Goal: Task Accomplishment & Management: Complete application form

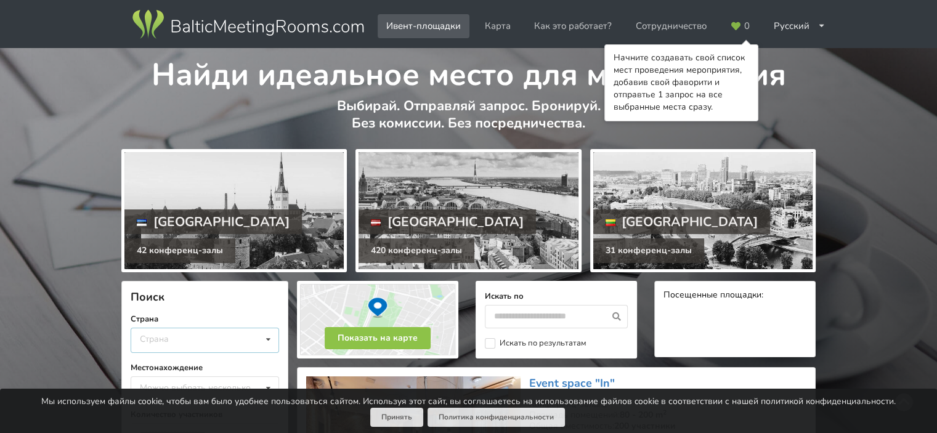
drag, startPoint x: 225, startPoint y: 345, endPoint x: 218, endPoint y: 339, distance: 9.2
click at [225, 342] on div "Страна Латвия Литва Эстония" at bounding box center [205, 340] width 148 height 25
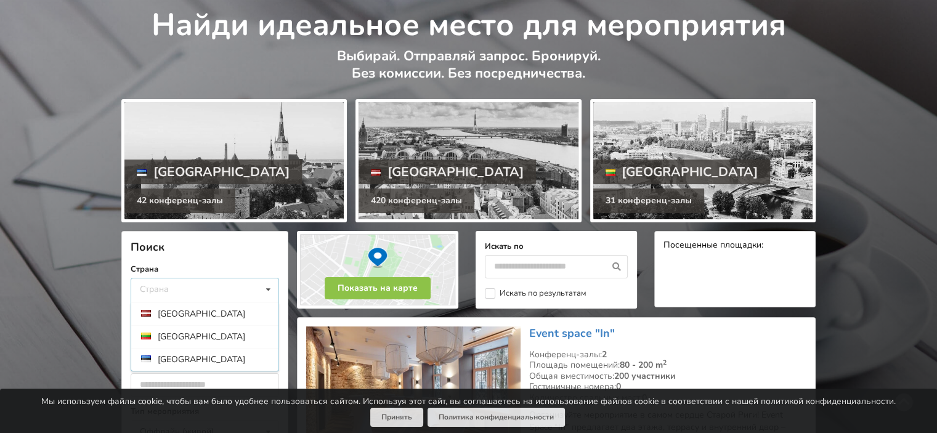
scroll to position [123, 0]
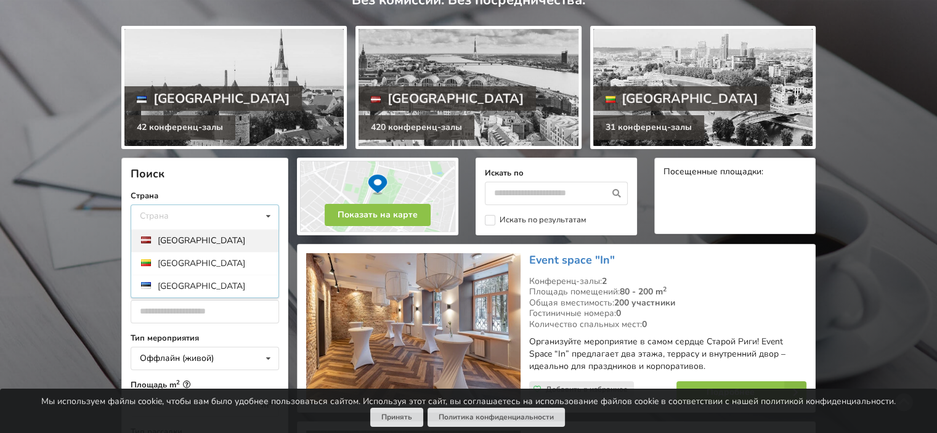
click at [204, 240] on div "Латвия" at bounding box center [204, 240] width 147 height 23
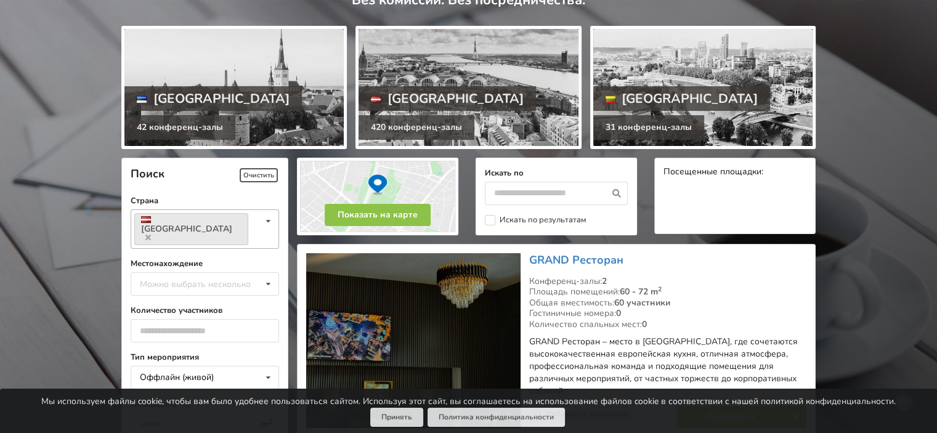
scroll to position [276, 0]
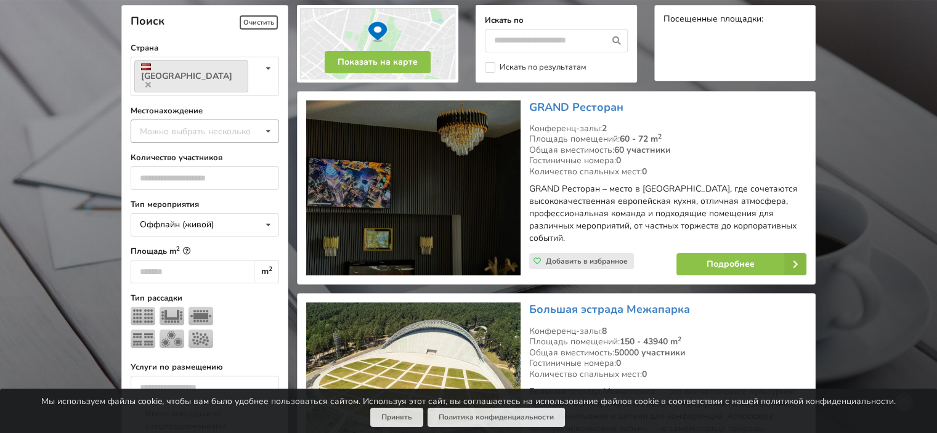
click at [217, 124] on div "Можно выбрать несколько" at bounding box center [208, 131] width 142 height 14
click at [167, 256] on div "Рига" at bounding box center [204, 267] width 147 height 23
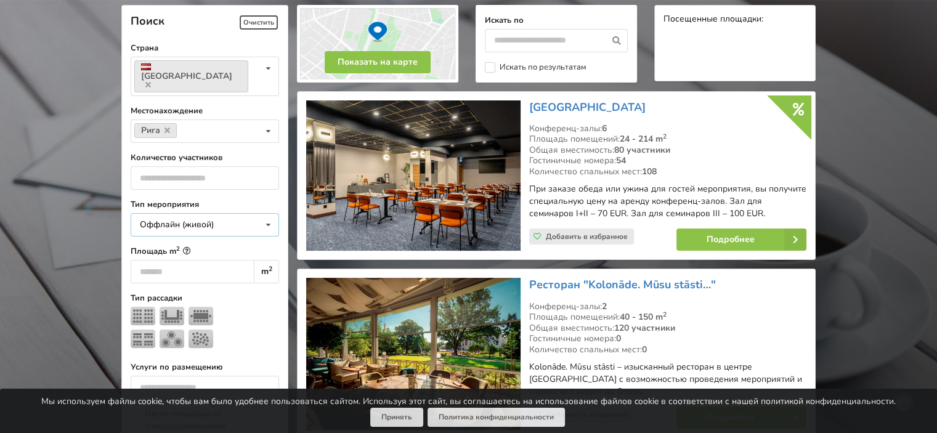
click at [242, 213] on div "Оффлайн (живой) Оффлайн (живой) Онлайн Гибридное (оффлайн + онлайн)" at bounding box center [205, 224] width 148 height 23
click at [243, 213] on div "Оффлайн (живой) Оффлайн (живой) Онлайн Гибридное (оффлайн + онлайн)" at bounding box center [205, 224] width 148 height 23
click at [248, 166] on input "number" at bounding box center [205, 177] width 148 height 23
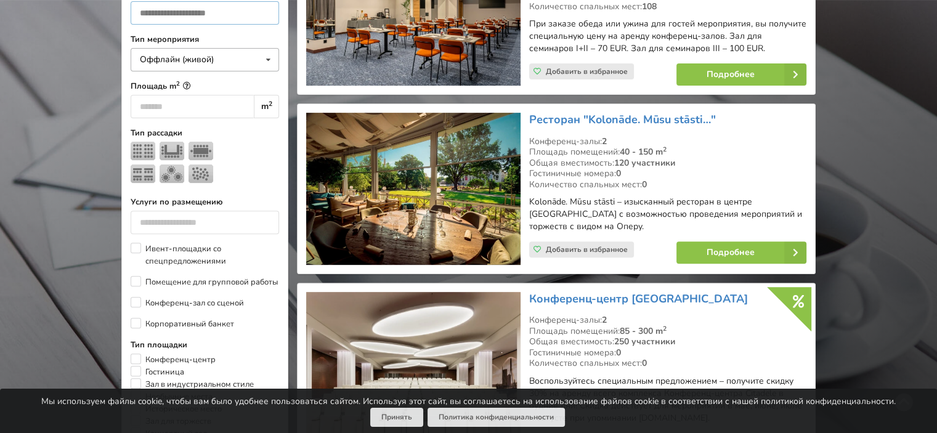
scroll to position [461, 0]
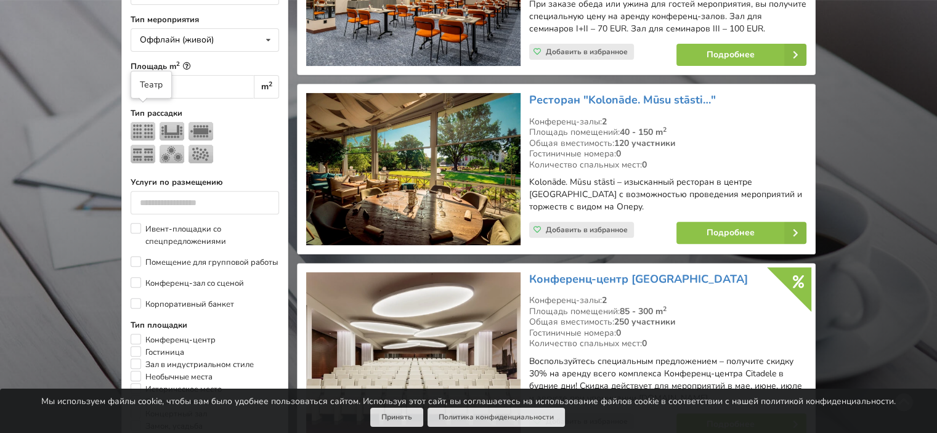
click at [145, 122] on img at bounding box center [143, 131] width 25 height 18
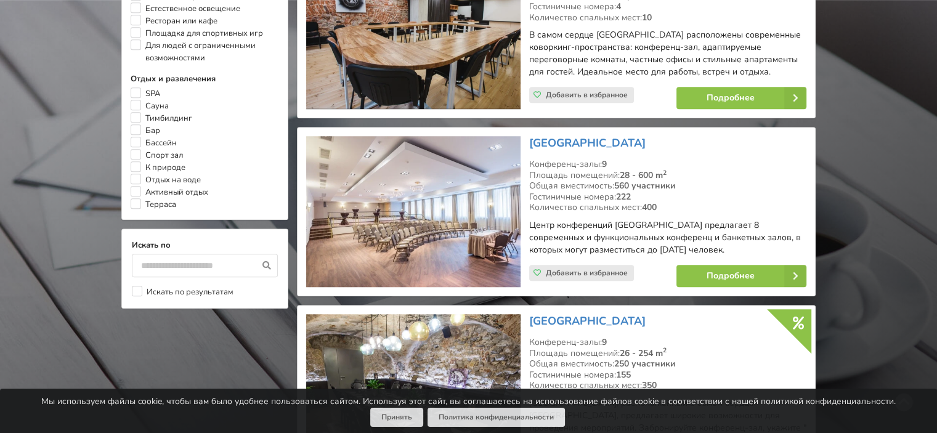
scroll to position [1015, 0]
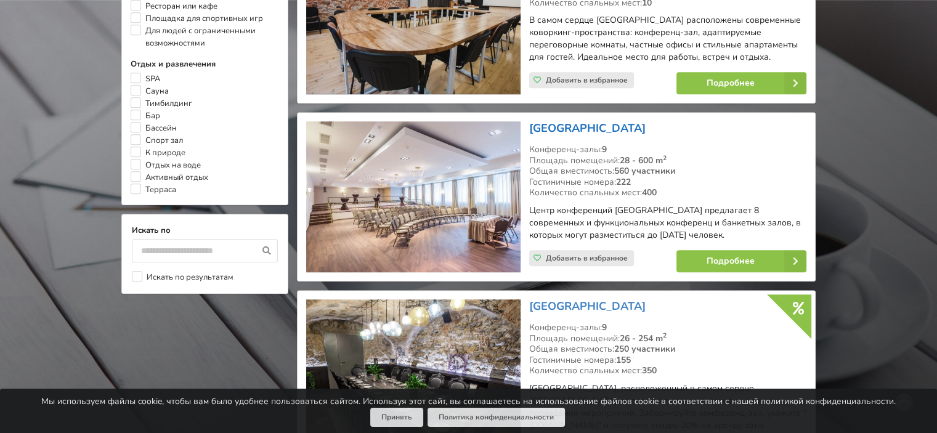
click at [597, 121] on link "[GEOGRAPHIC_DATA]" at bounding box center [587, 128] width 116 height 15
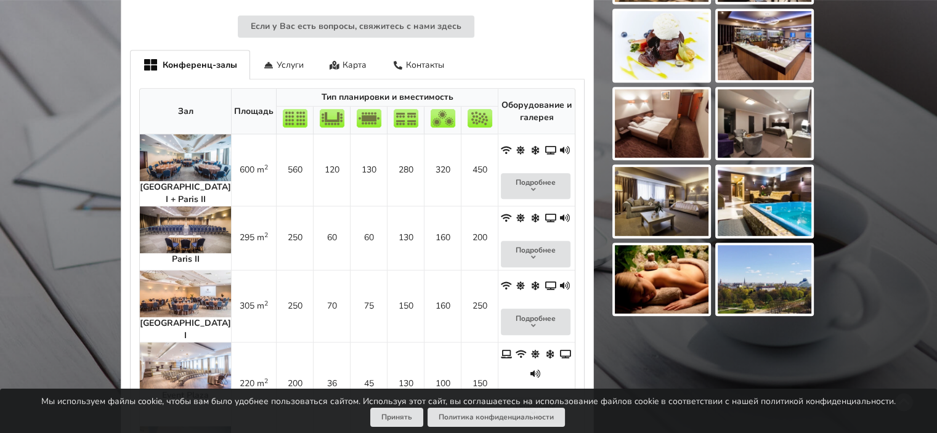
scroll to position [616, 0]
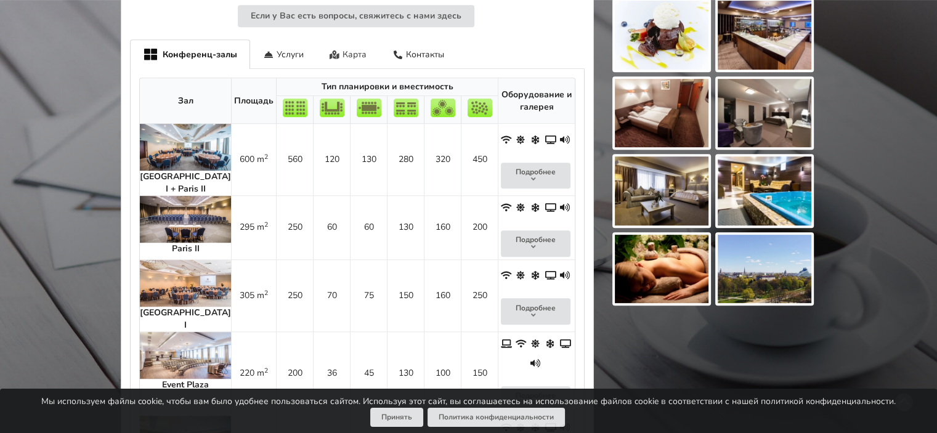
click at [342, 42] on div "Карта" at bounding box center [347, 53] width 63 height 29
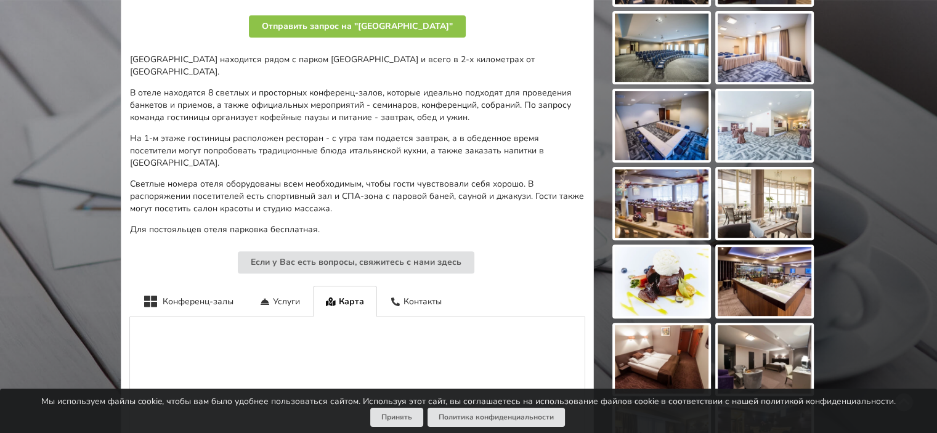
scroll to position [62, 0]
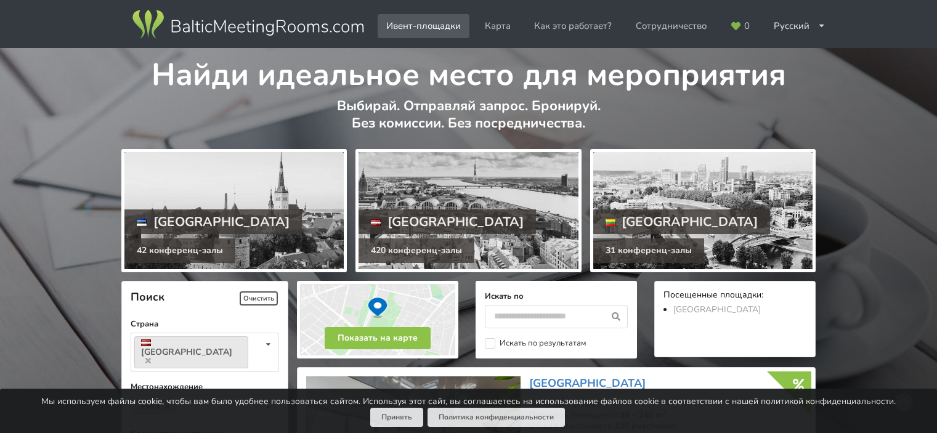
scroll to position [1015, 0]
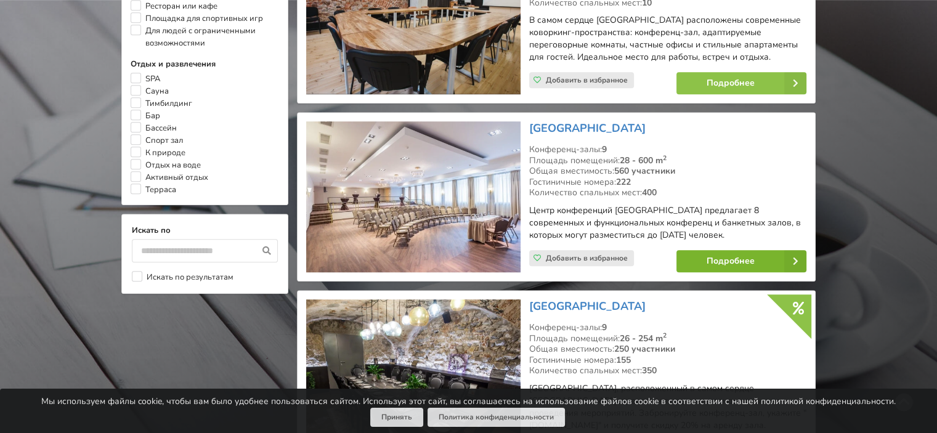
click at [773, 250] on link "Подробнее" at bounding box center [741, 261] width 130 height 22
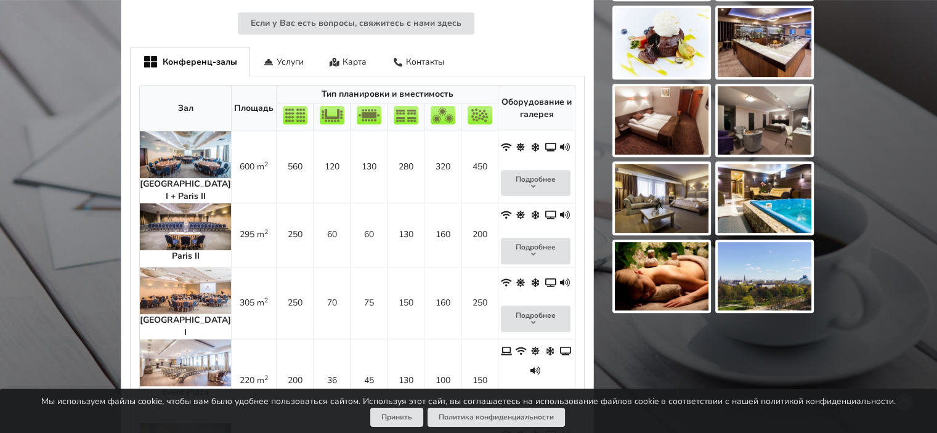
scroll to position [616, 0]
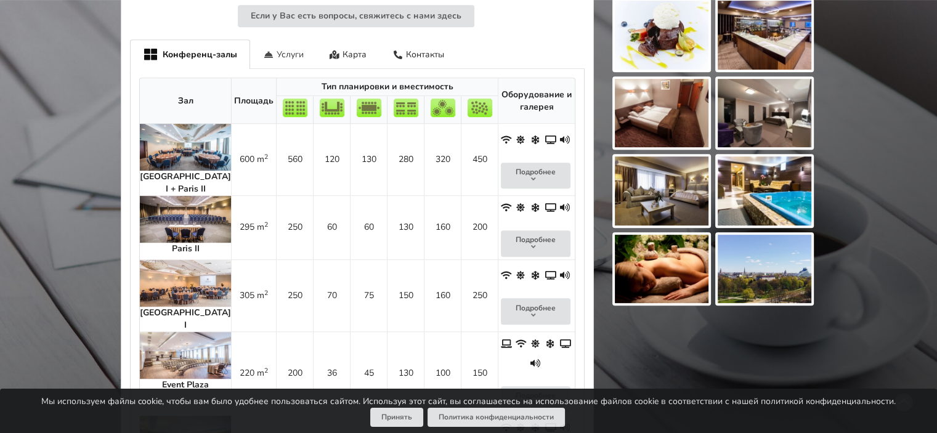
click at [286, 43] on div "Услуги" at bounding box center [283, 53] width 67 height 29
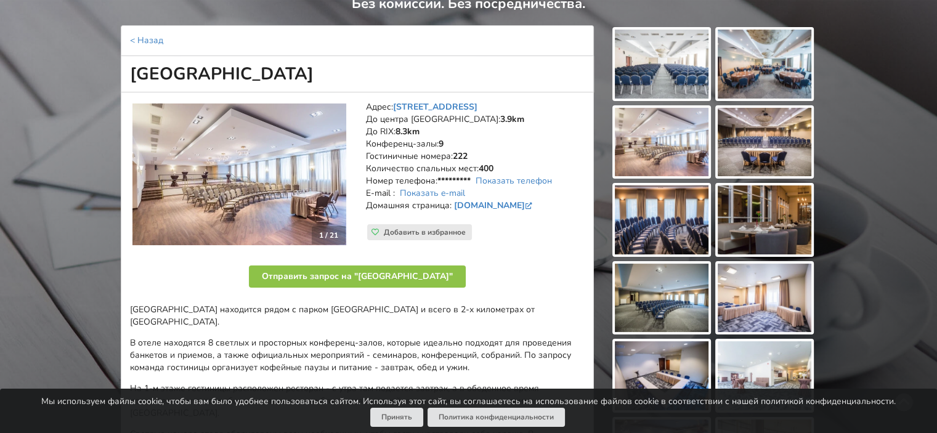
scroll to position [185, 0]
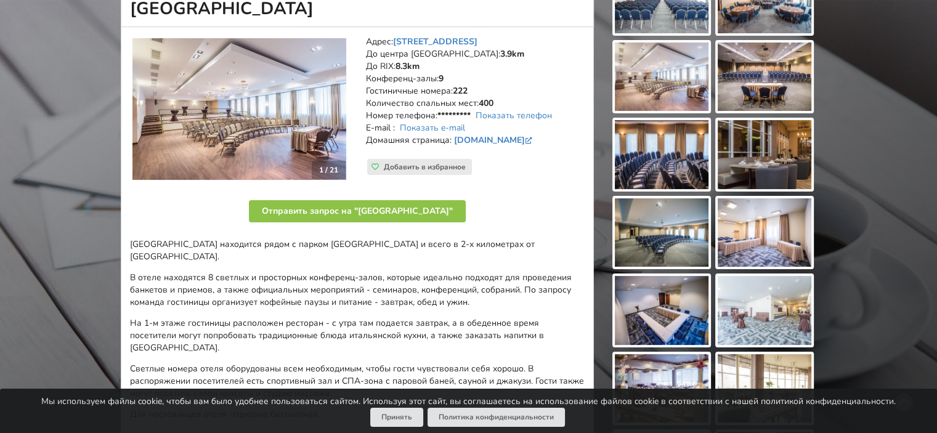
click at [217, 127] on img at bounding box center [239, 109] width 214 height 142
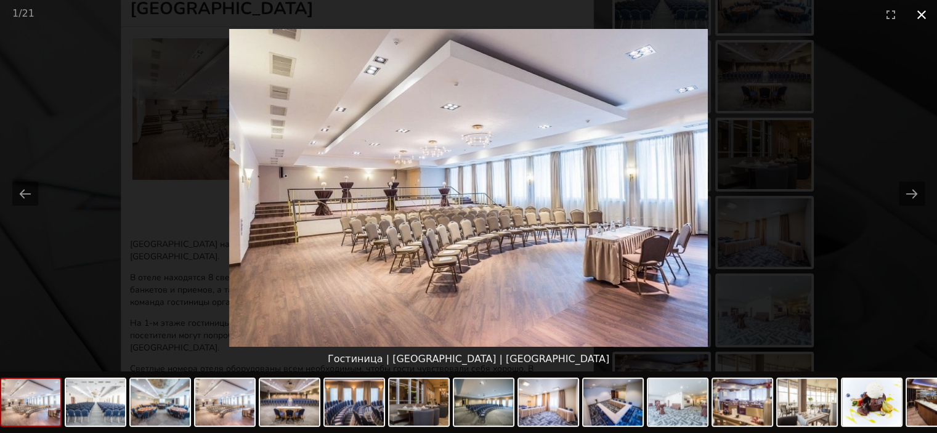
click at [922, 10] on button "Close gallery" at bounding box center [921, 14] width 31 height 29
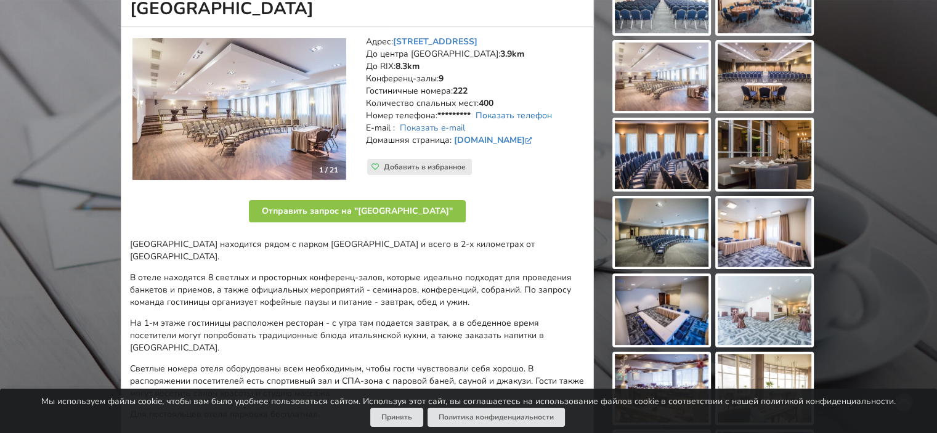
click at [527, 115] on link "Показать телефон" at bounding box center [513, 116] width 76 height 12
click at [447, 123] on link "Показать e-mail" at bounding box center [432, 128] width 65 height 12
drag, startPoint x: 483, startPoint y: 125, endPoint x: 399, endPoint y: 125, distance: 83.7
click at [399, 125] on address "Адрес: Slokas iela 1, Рига До центра Риги: 3.9km До RIX: 8.3km Конференц-залы: …" at bounding box center [475, 97] width 219 height 123
copy address "sales@bellevue.lv"
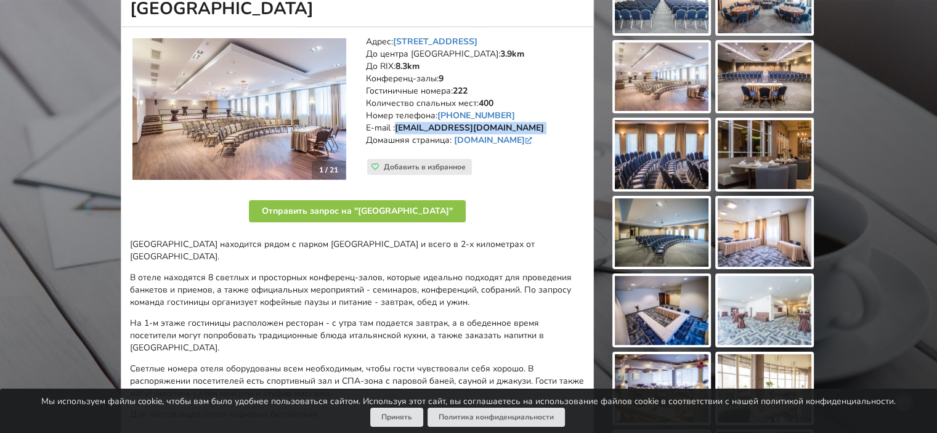
click at [648, 161] on img at bounding box center [662, 154] width 94 height 69
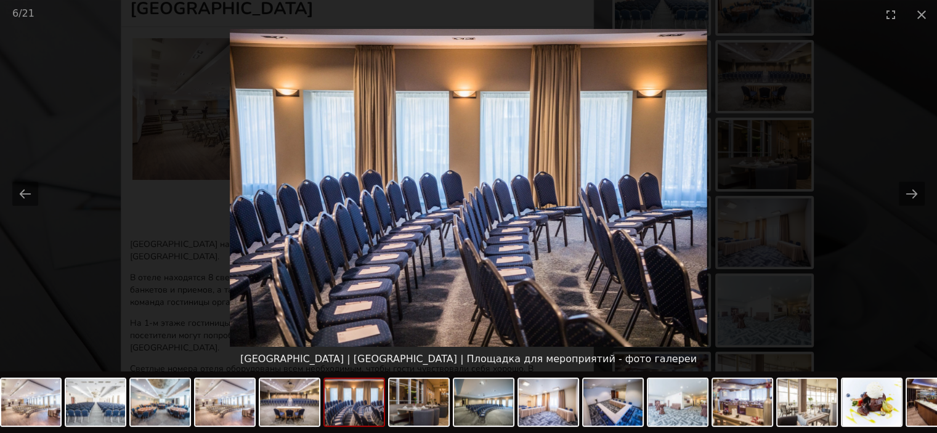
scroll to position [0, 0]
click at [772, 142] on picture at bounding box center [468, 188] width 937 height 318
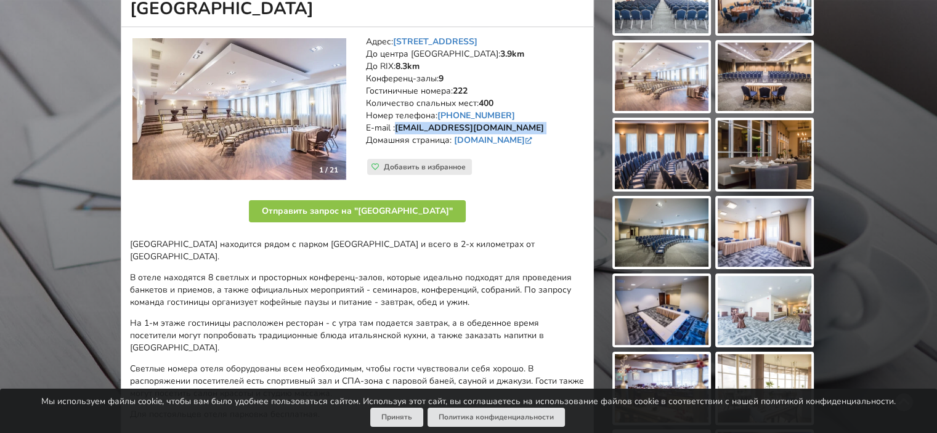
click at [756, 79] on img at bounding box center [764, 76] width 94 height 69
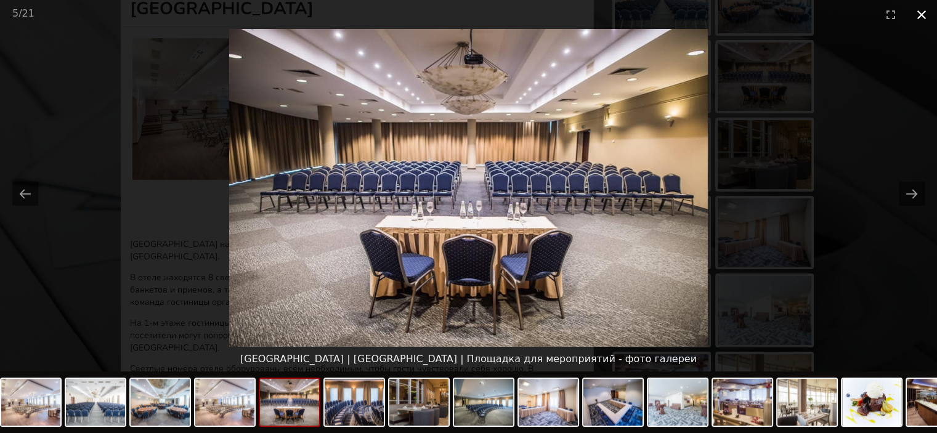
click at [919, 12] on button "Close gallery" at bounding box center [921, 14] width 31 height 29
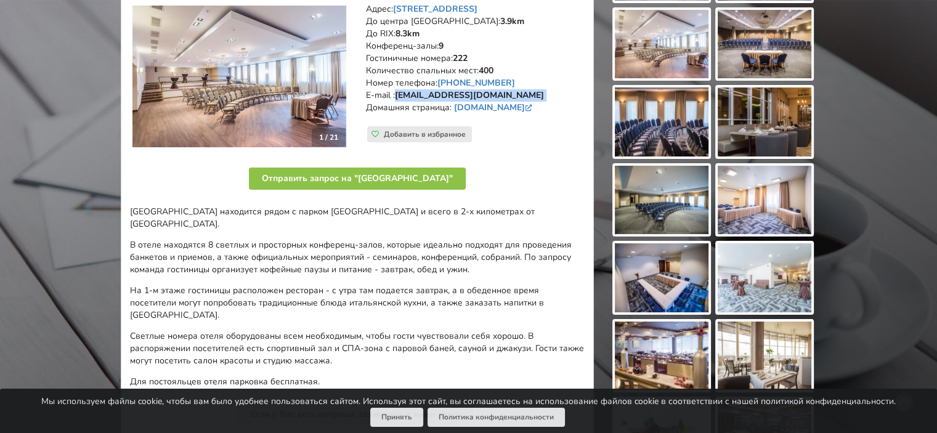
scroll to position [246, 0]
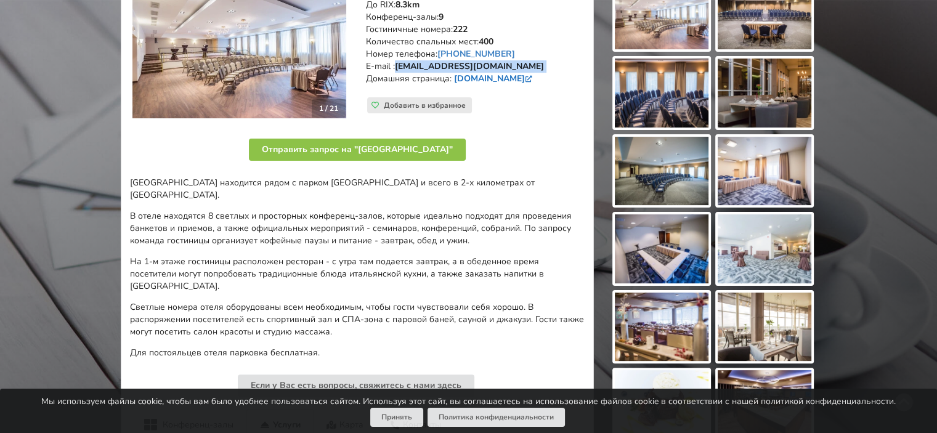
click at [480, 78] on link "[DOMAIN_NAME]" at bounding box center [494, 79] width 81 height 12
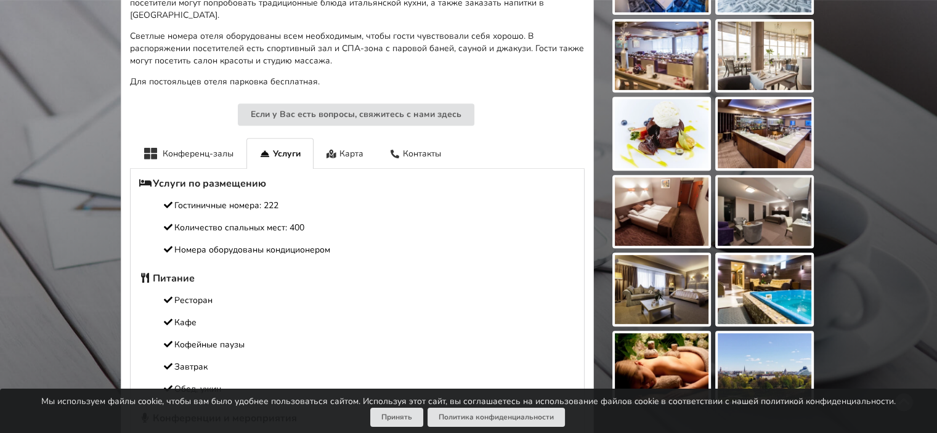
scroll to position [616, 0]
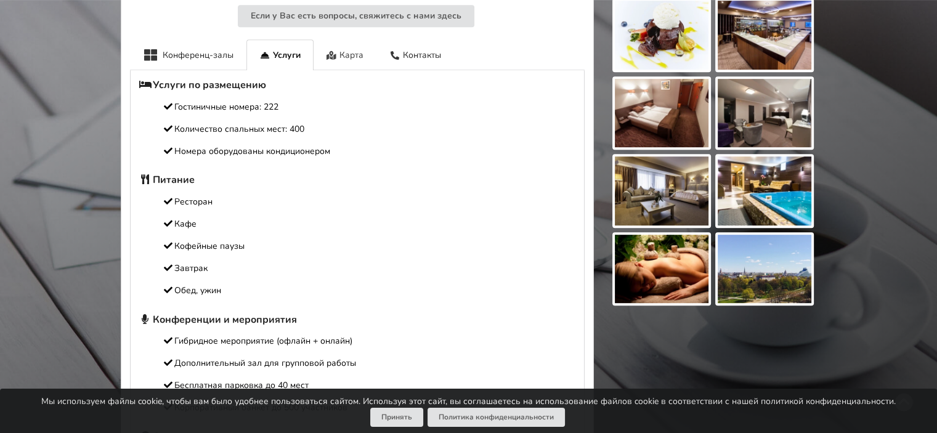
click at [345, 39] on div "Карта" at bounding box center [344, 54] width 63 height 30
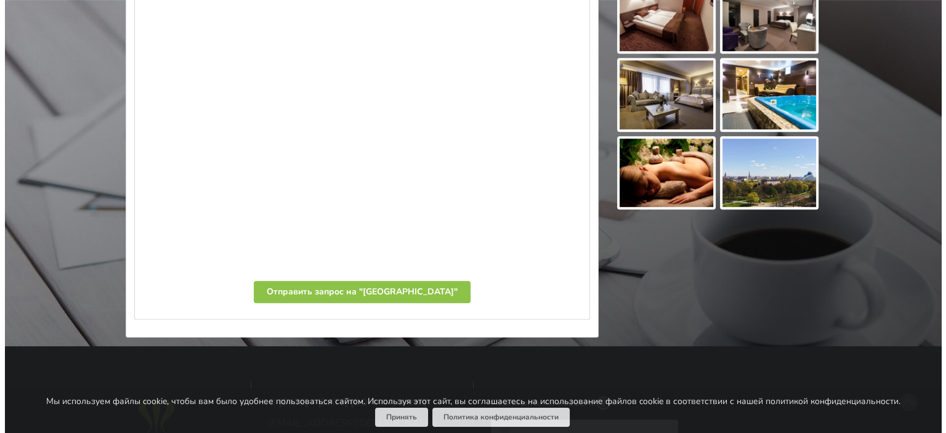
scroll to position [800, 0]
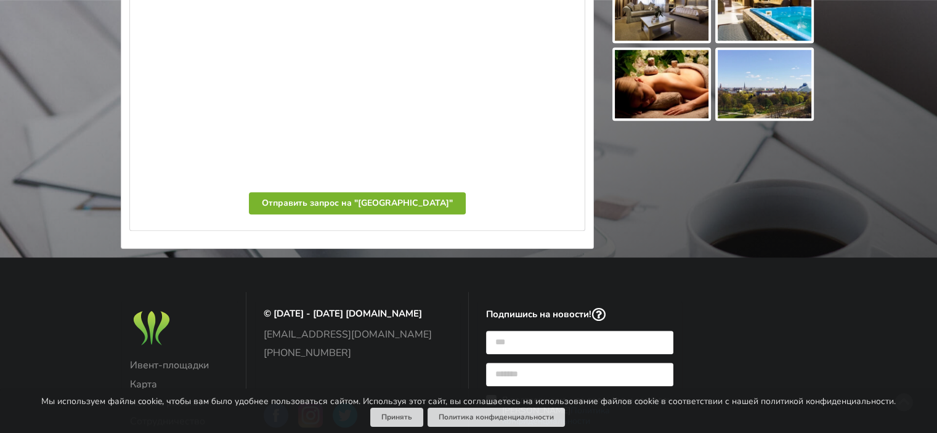
click at [310, 199] on button "Отправить запрос на "[GEOGRAPHIC_DATA]"" at bounding box center [357, 203] width 217 height 22
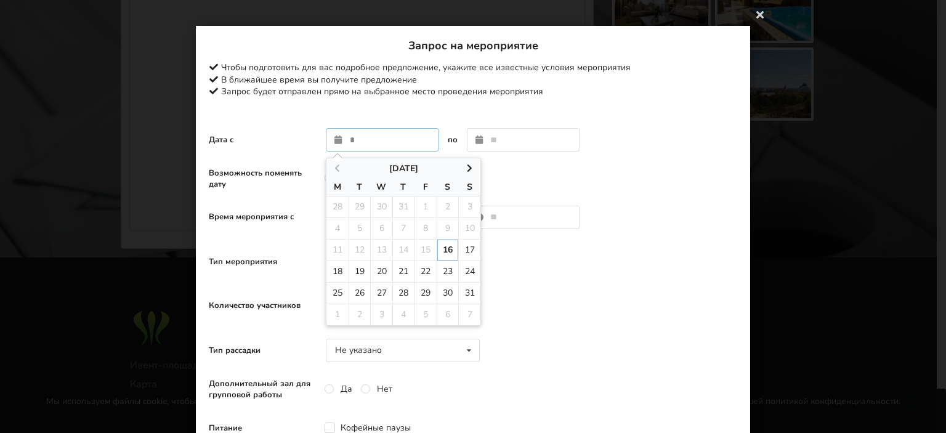
click at [374, 140] on input "text" at bounding box center [382, 139] width 113 height 23
type input "**********"
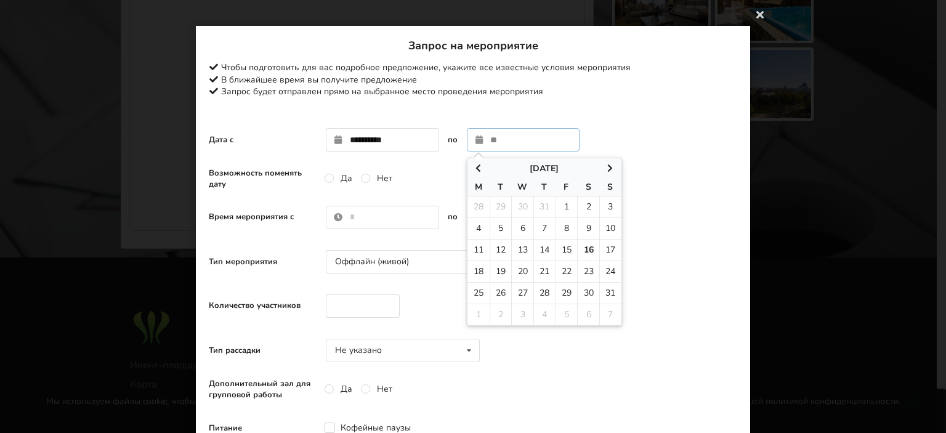
click at [605, 167] on icon at bounding box center [610, 168] width 10 height 9
click at [605, 164] on icon at bounding box center [610, 168] width 10 height 9
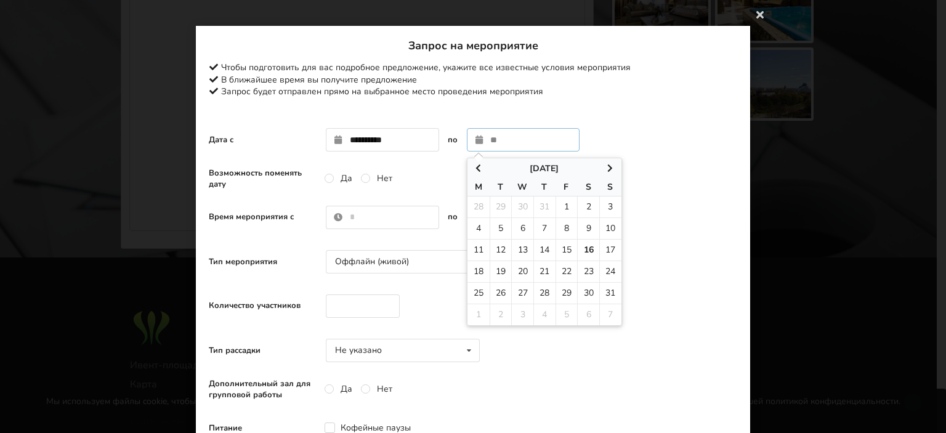
drag, startPoint x: 605, startPoint y: 164, endPoint x: 603, endPoint y: 171, distance: 6.9
click at [605, 171] on icon at bounding box center [610, 168] width 10 height 9
click at [605, 172] on icon at bounding box center [610, 168] width 10 height 9
click at [605, 167] on icon at bounding box center [610, 168] width 10 height 9
click at [605, 168] on icon at bounding box center [610, 168] width 10 height 9
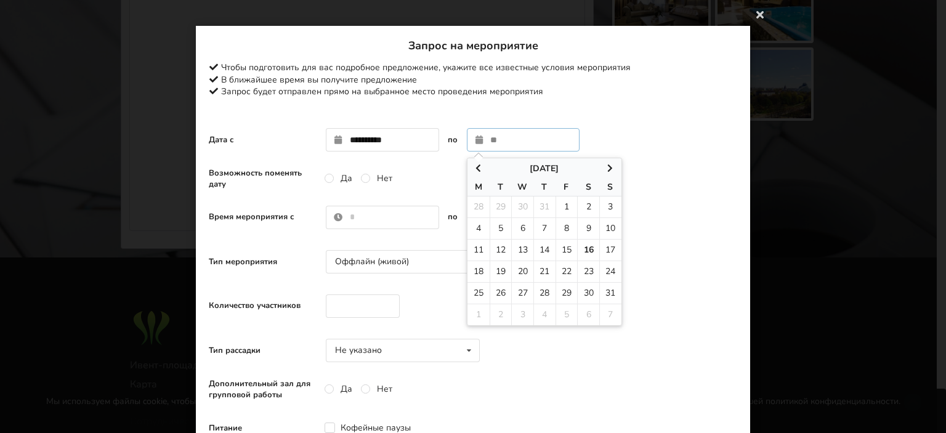
click at [605, 169] on icon at bounding box center [610, 168] width 10 height 9
click at [605, 167] on icon at bounding box center [610, 168] width 10 height 9
click at [605, 166] on icon at bounding box center [610, 168] width 10 height 9
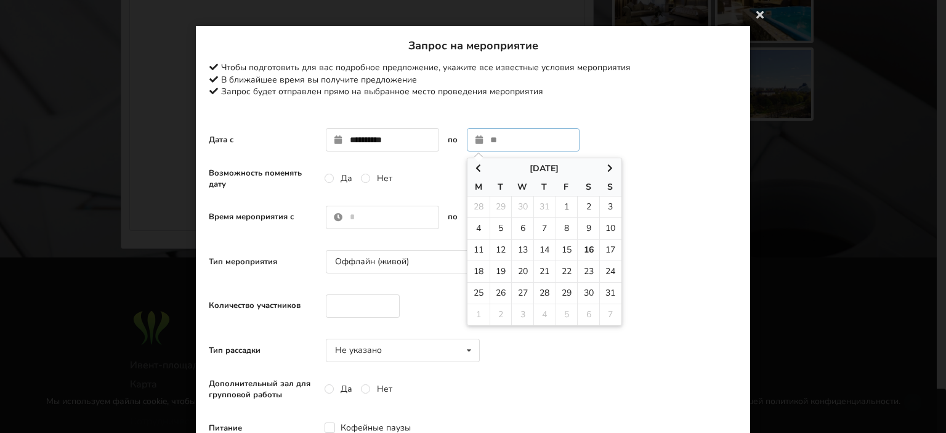
click at [475, 172] on icon at bounding box center [478, 168] width 10 height 9
click at [475, 169] on icon at bounding box center [478, 168] width 10 height 9
click at [475, 171] on icon at bounding box center [478, 168] width 10 height 9
click at [484, 139] on input "text" at bounding box center [523, 139] width 113 height 23
click at [599, 167] on span at bounding box center [610, 169] width 22 height 12
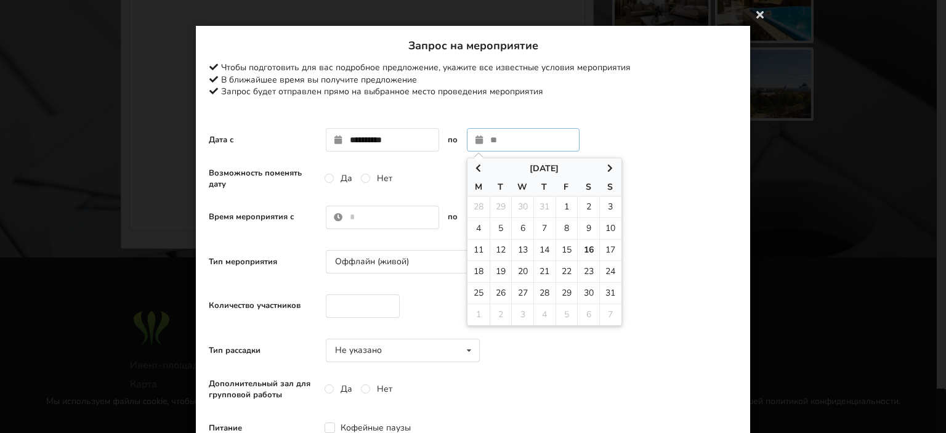
click at [600, 159] on th "August 2025" at bounding box center [544, 168] width 154 height 21
type input "**********"
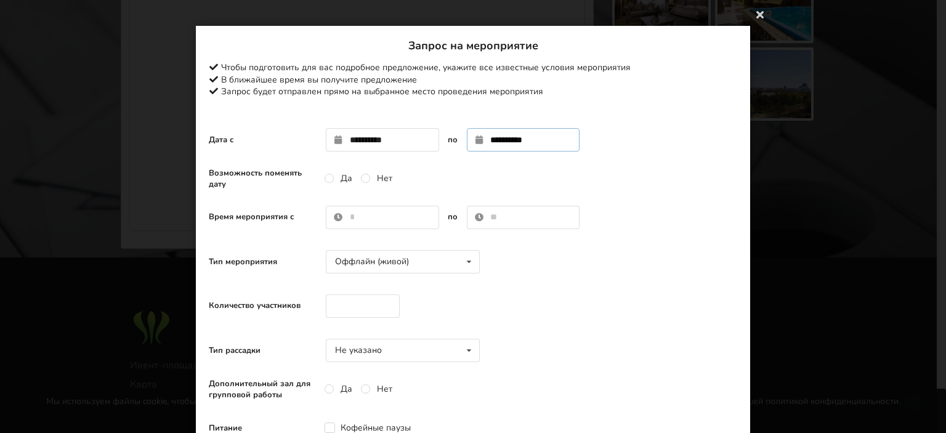
click at [545, 145] on input "**********" at bounding box center [523, 139] width 113 height 23
click at [386, 216] on input "text" at bounding box center [382, 217] width 113 height 23
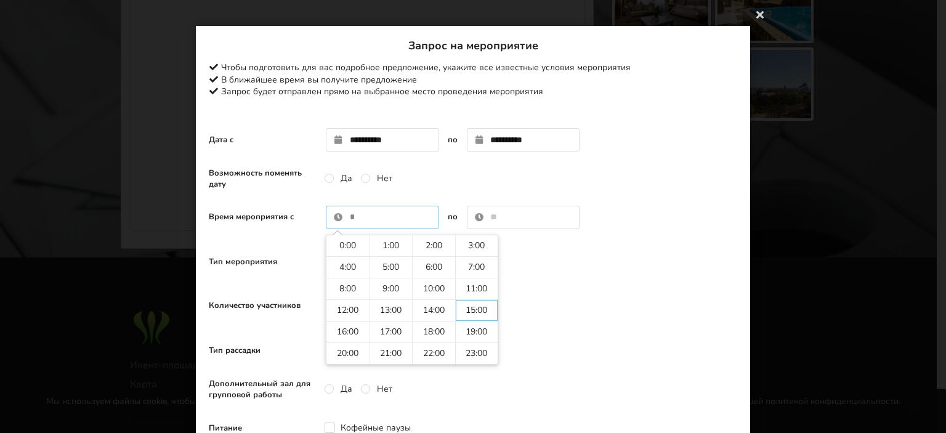
type input "*****"
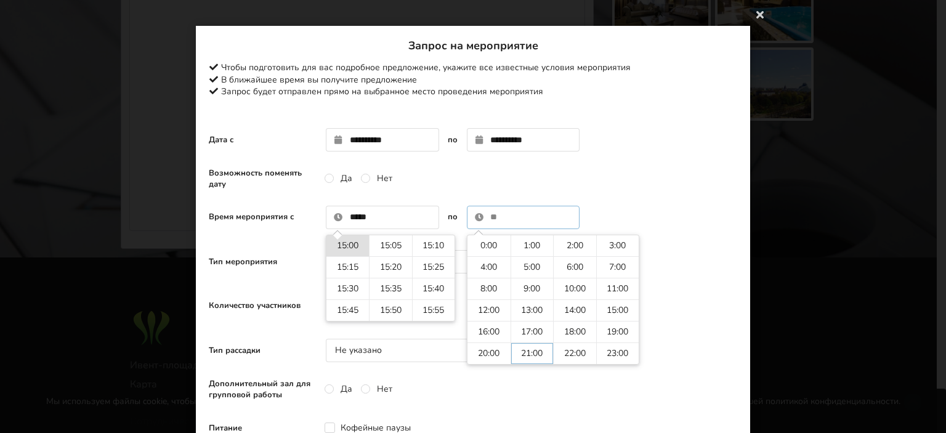
click at [498, 216] on input "text" at bounding box center [523, 217] width 113 height 23
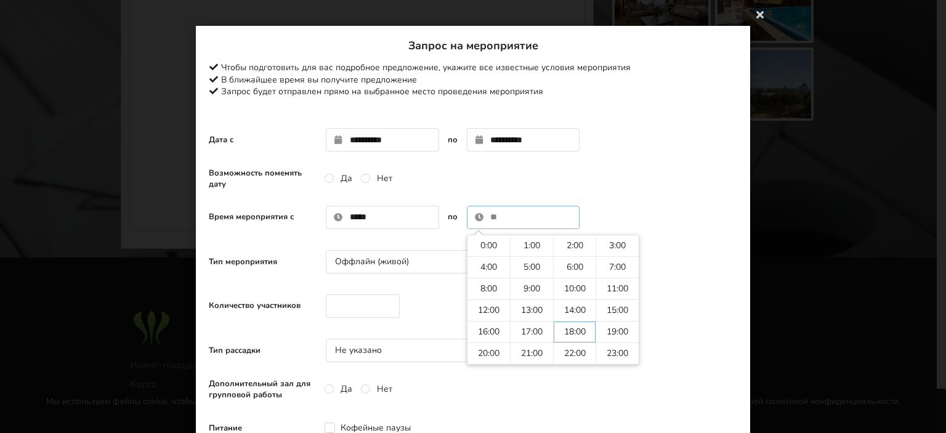
type input "*****"
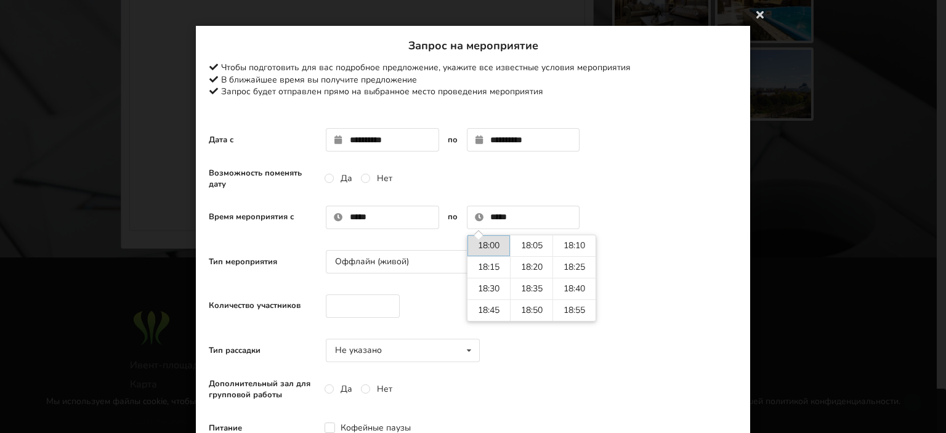
click at [558, 336] on div "Тип рассадки Не указано Не указано Театр U-тип Собрание Класс" at bounding box center [473, 351] width 528 height 36
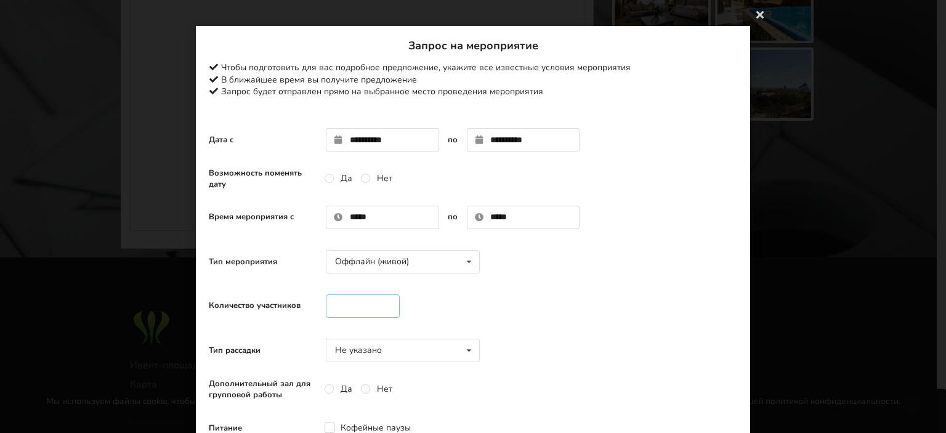
click at [357, 300] on input "number" at bounding box center [363, 305] width 74 height 23
click at [382, 310] on input "**" at bounding box center [363, 305] width 74 height 23
click at [381, 302] on input "*" at bounding box center [363, 305] width 74 height 23
click at [380, 308] on input "**" at bounding box center [363, 305] width 74 height 23
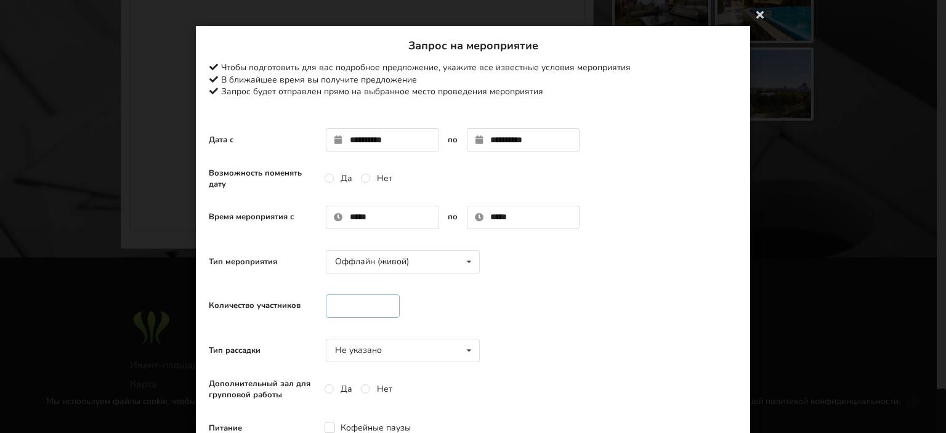
click at [380, 308] on input "**" at bounding box center [363, 305] width 74 height 23
click at [380, 302] on input "**" at bounding box center [363, 305] width 74 height 23
click at [381, 299] on input "**" at bounding box center [363, 305] width 74 height 23
type input "*"
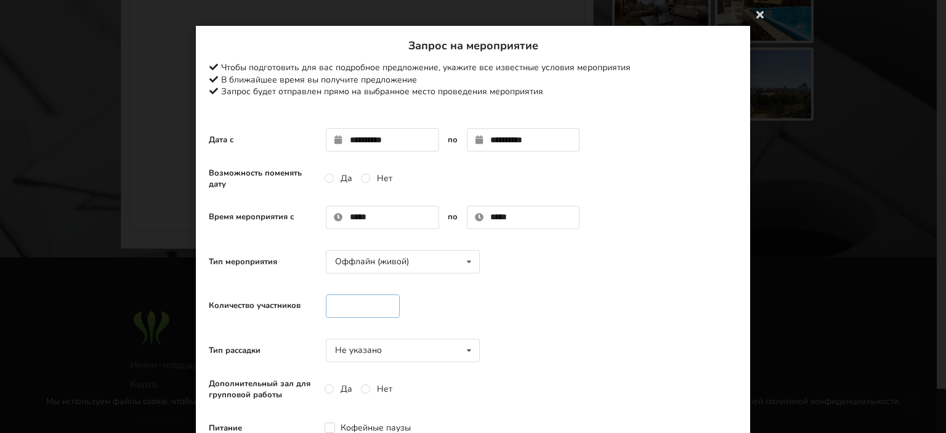
click at [382, 302] on input "*" at bounding box center [363, 305] width 74 height 23
click at [371, 312] on input "*" at bounding box center [363, 305] width 74 height 23
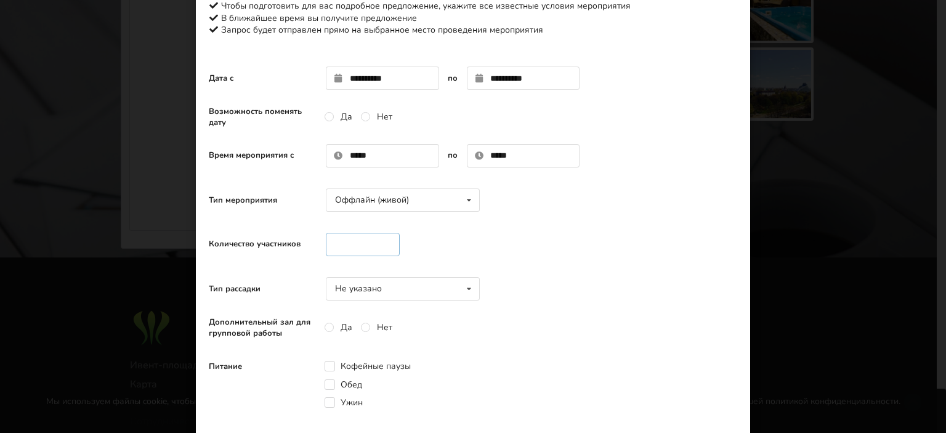
type input "**"
click at [480, 290] on div "Тип рассадки Не указано Не указано Театр U-тип Собрание Класс" at bounding box center [349, 288] width 280 height 23
click at [466, 286] on icon at bounding box center [469, 289] width 18 height 23
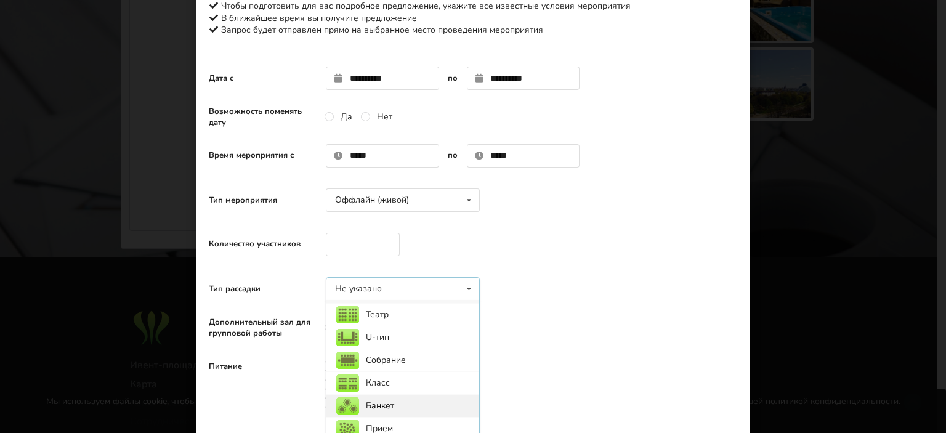
scroll to position [0, 0]
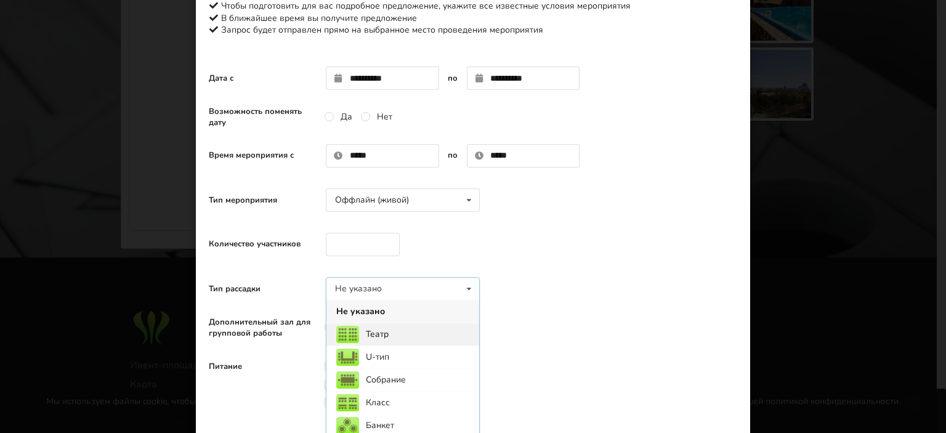
click at [383, 338] on div "Театр" at bounding box center [402, 334] width 153 height 23
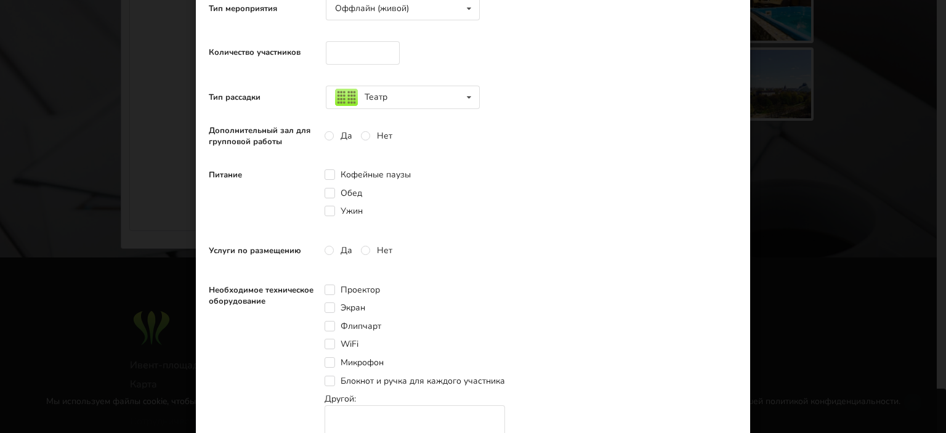
scroll to position [308, 0]
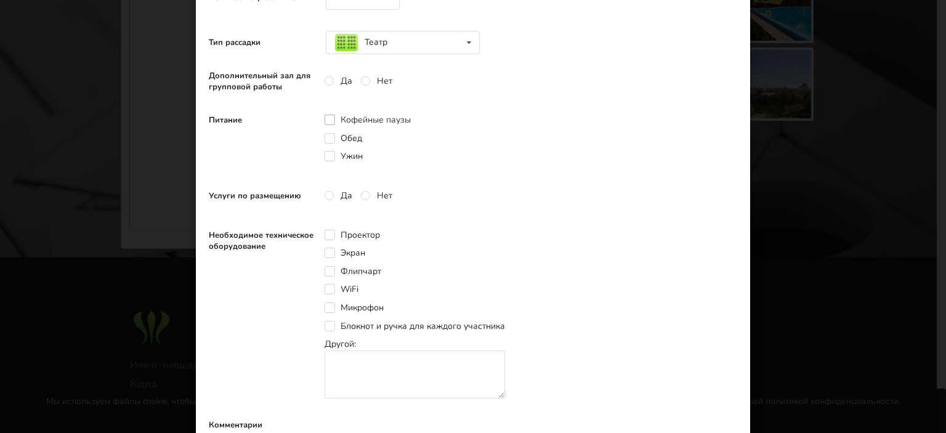
click at [326, 120] on label "Кофейные паузы" at bounding box center [368, 120] width 86 height 10
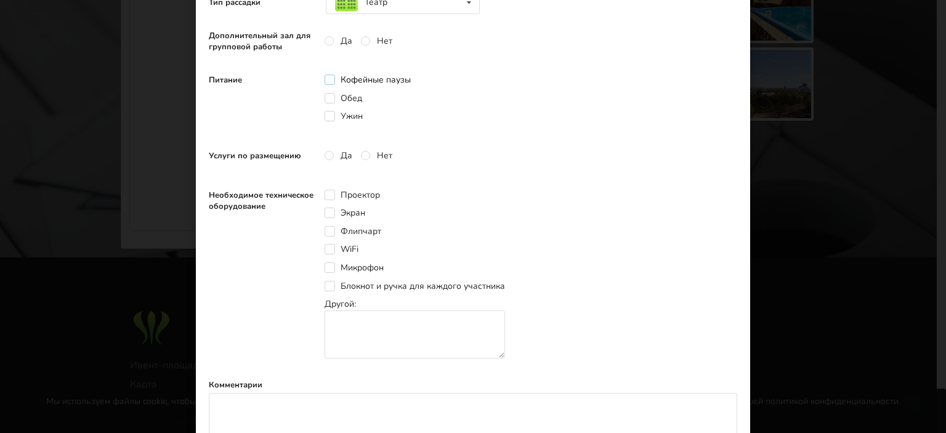
scroll to position [369, 0]
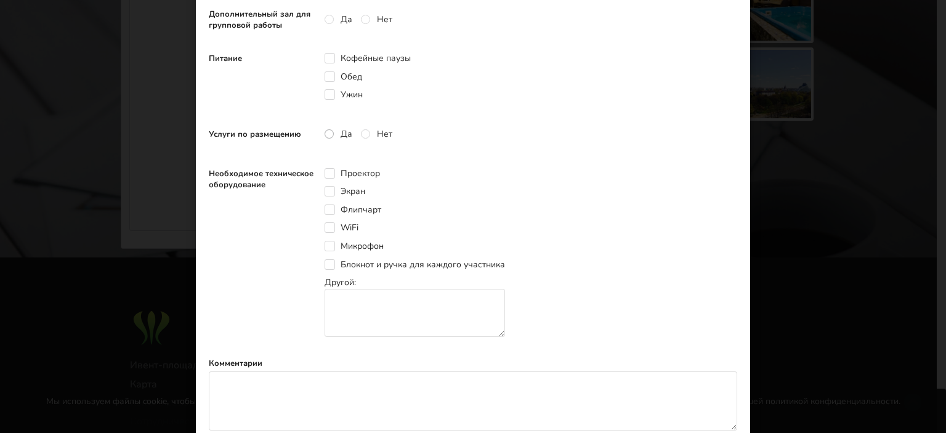
click at [327, 134] on label "Да" at bounding box center [339, 134] width 28 height 10
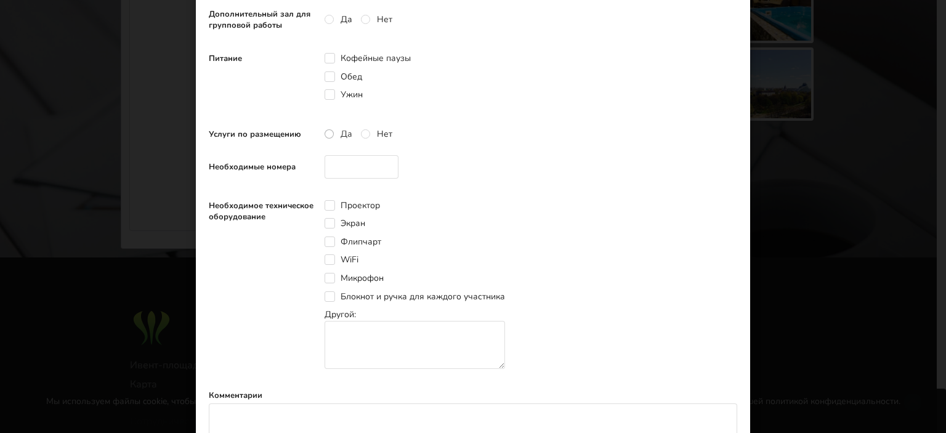
click at [327, 134] on label "Да" at bounding box center [339, 134] width 28 height 10
click at [366, 133] on label "Нет" at bounding box center [376, 134] width 31 height 10
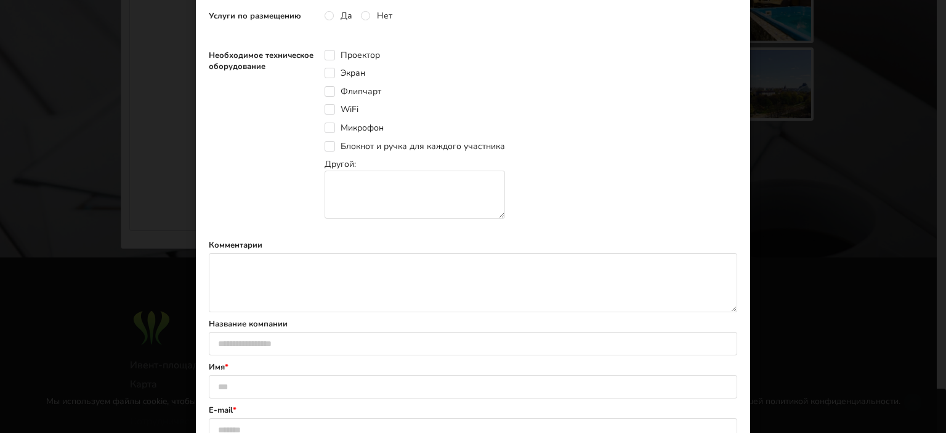
scroll to position [493, 0]
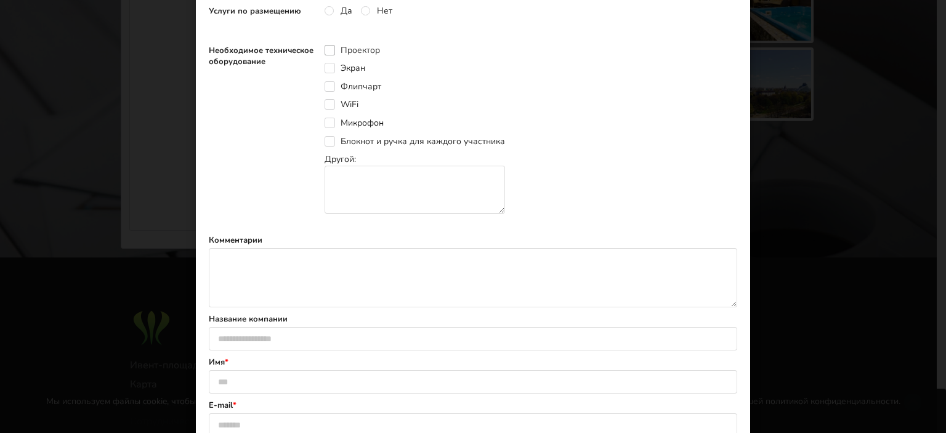
click at [325, 49] on label "Проектор" at bounding box center [352, 50] width 55 height 10
click at [329, 71] on label "Экран" at bounding box center [345, 68] width 41 height 10
click at [327, 104] on label "WiFi" at bounding box center [342, 104] width 34 height 10
click at [325, 127] on label "Микрофон" at bounding box center [354, 123] width 59 height 10
click at [329, 142] on label "Блокнот и ручка для каждого участника" at bounding box center [415, 141] width 180 height 10
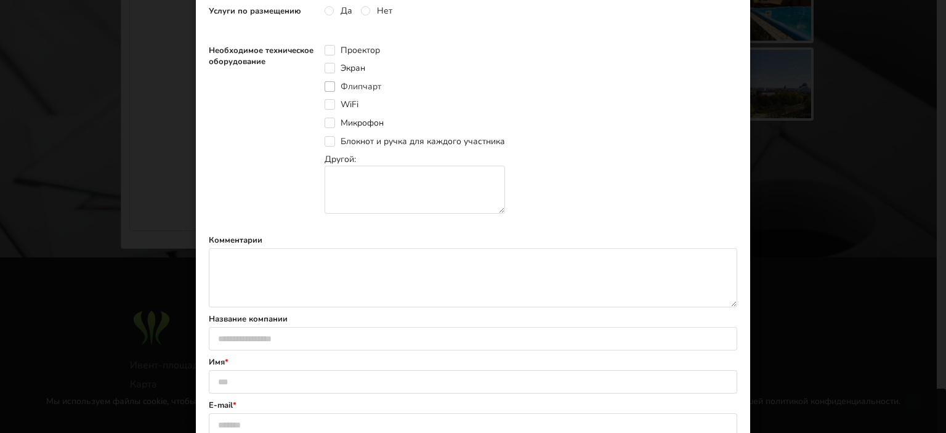
click at [330, 87] on label "Флипчарт" at bounding box center [353, 86] width 57 height 10
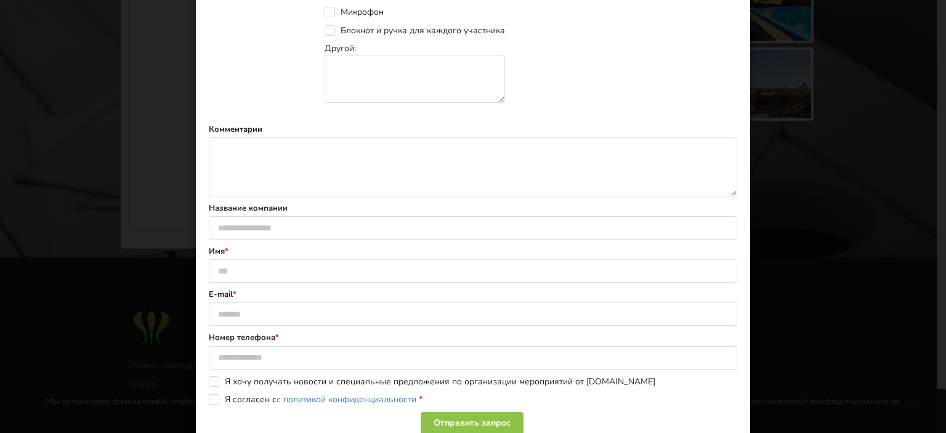
scroll to position [583, 0]
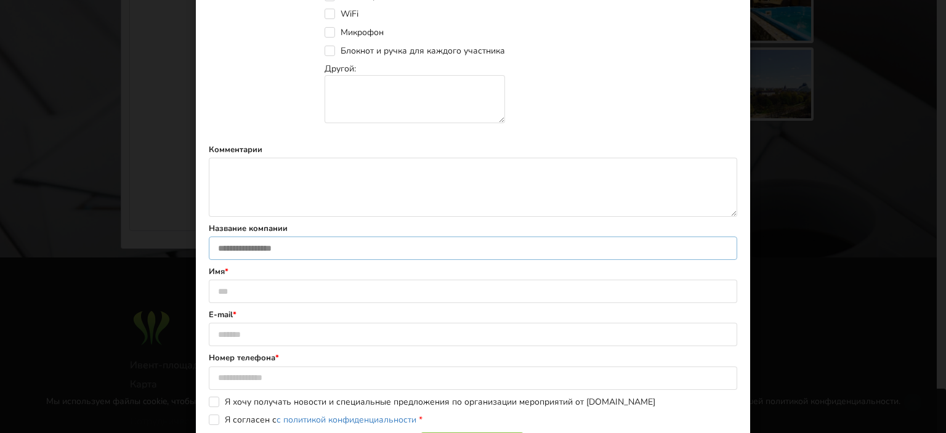
click at [271, 251] on input "text" at bounding box center [473, 247] width 528 height 23
type input "******"
click at [255, 294] on input "text" at bounding box center [473, 291] width 528 height 23
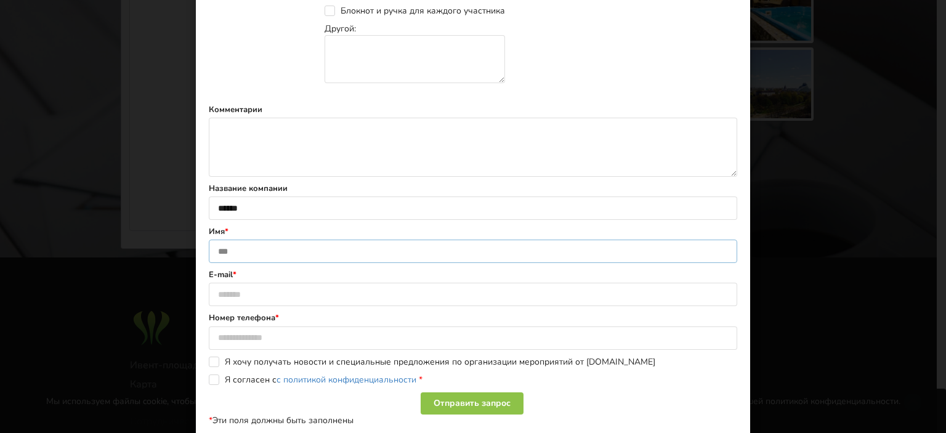
scroll to position [645, 0]
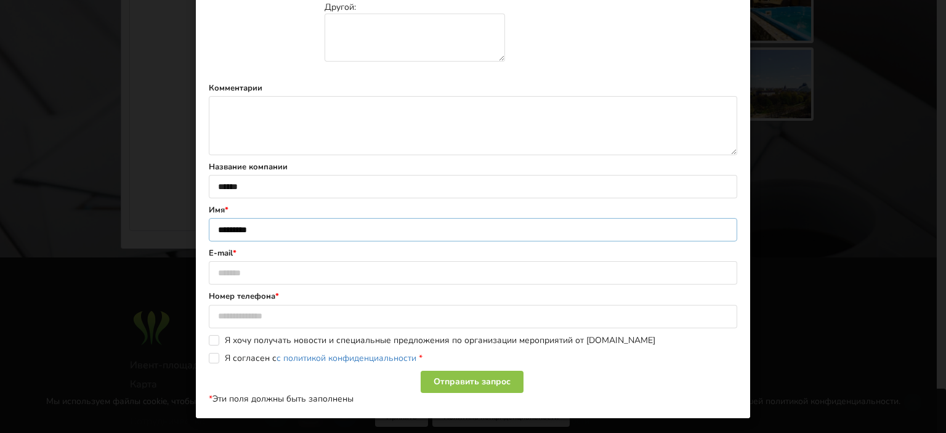
type input "**********"
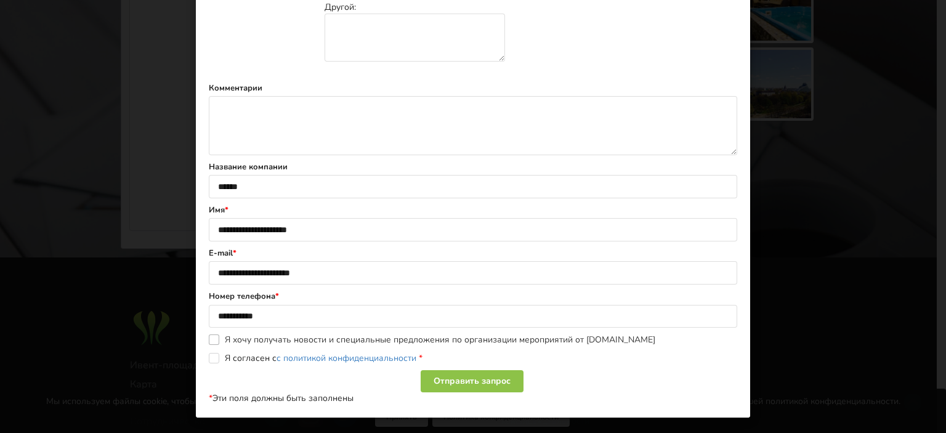
click at [209, 341] on label "Я хочу получать новости и специальные предложения по организации мероприятий от…" at bounding box center [432, 339] width 446 height 10
click at [212, 357] on label "Я согласен с с политикой конфиденциальности *" at bounding box center [316, 358] width 214 height 10
click at [497, 381] on div "Отправить запрос" at bounding box center [472, 381] width 103 height 22
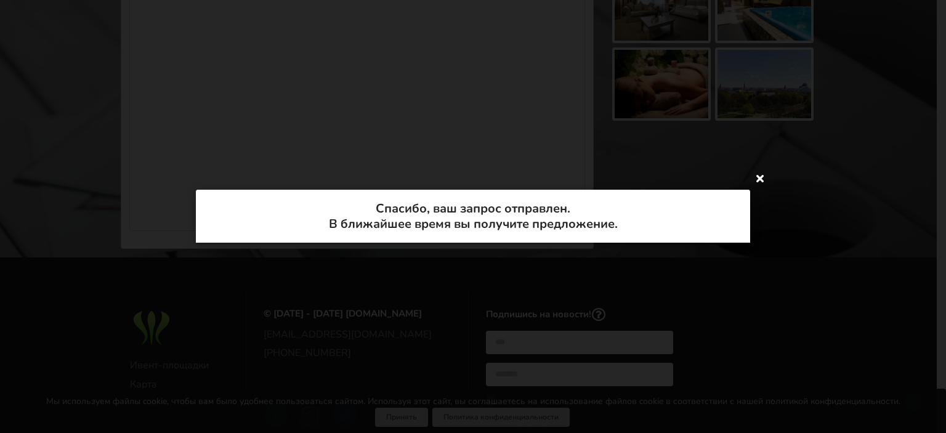
click at [764, 182] on icon at bounding box center [760, 178] width 20 height 20
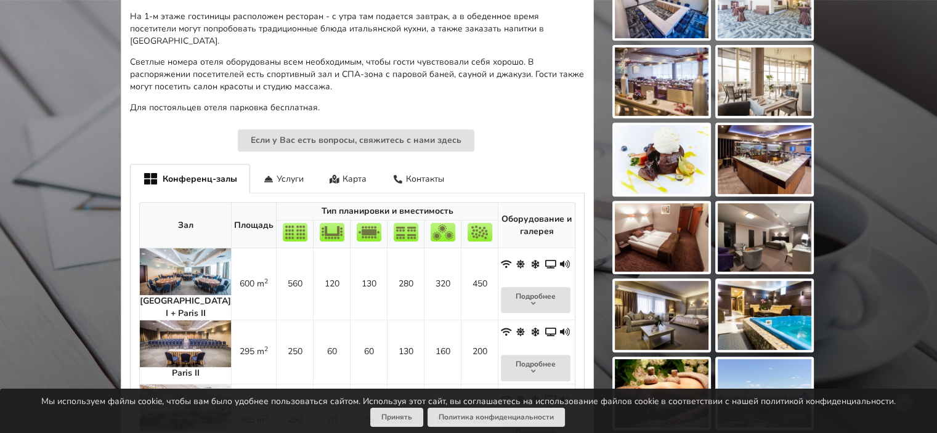
scroll to position [366, 0]
